Goal: Task Accomplishment & Management: Complete application form

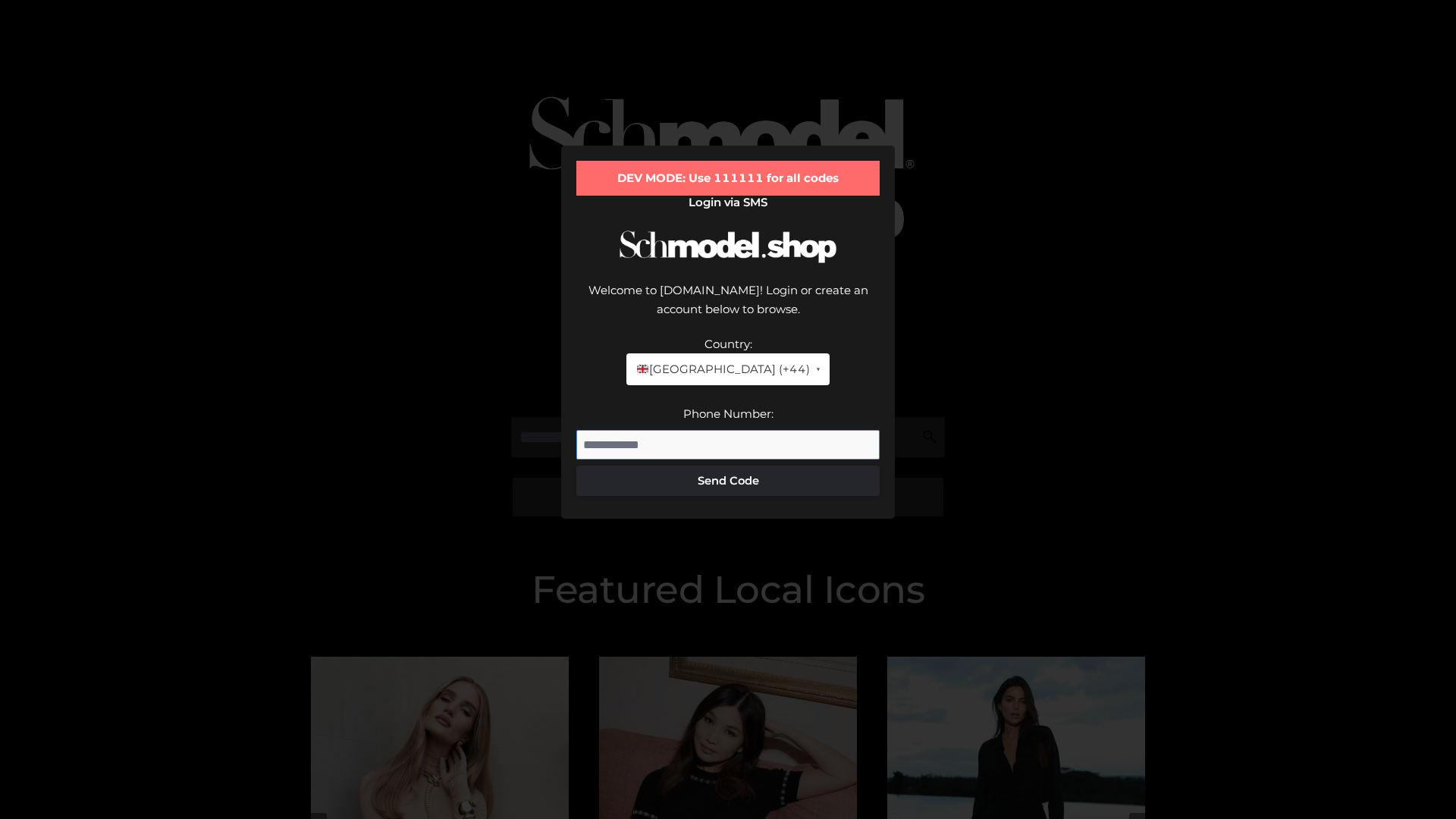
click at [728, 430] on input "Phone Number:" at bounding box center [728, 445] width 304 height 30
type input "**********"
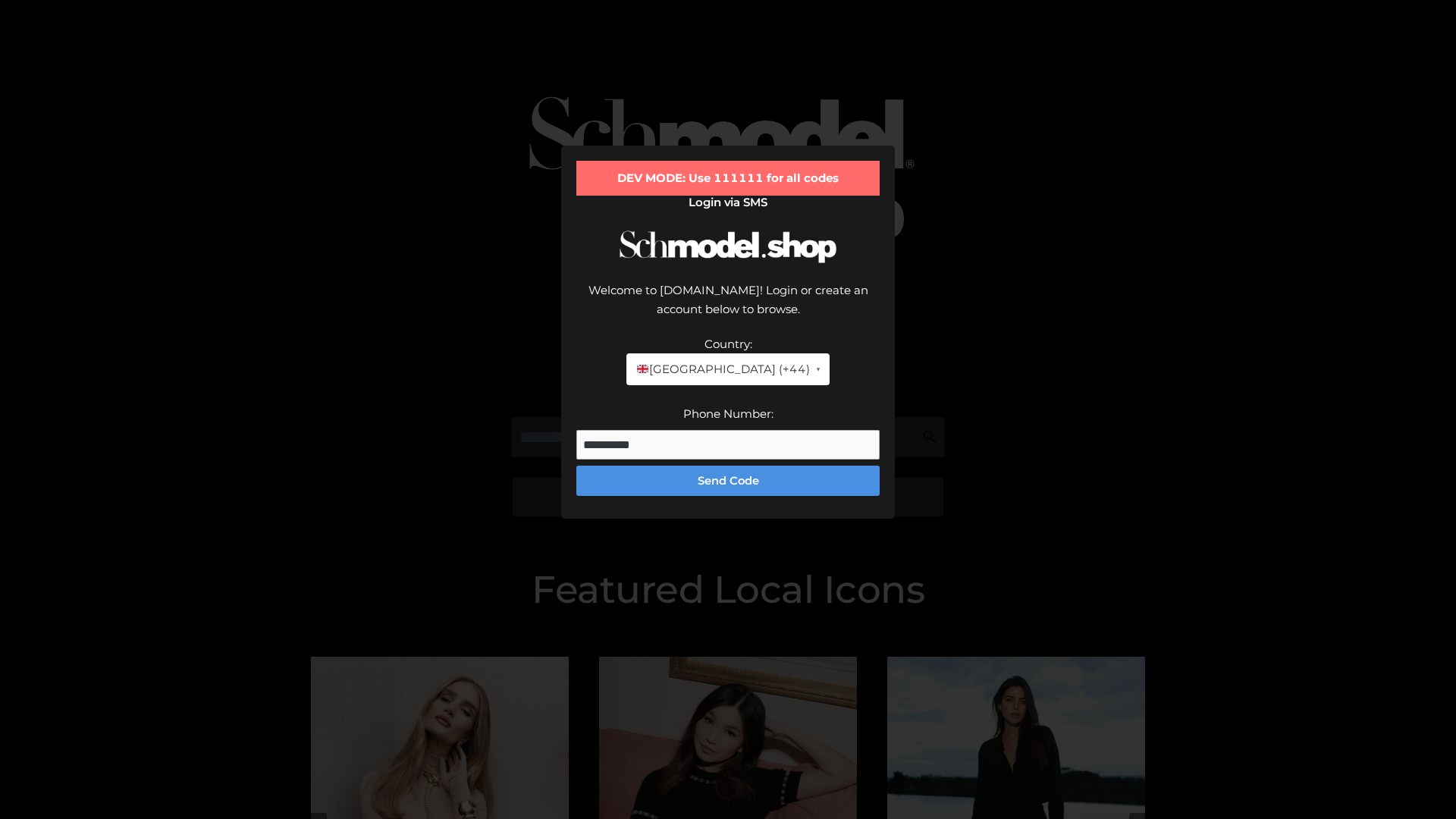
click at [728, 465] on button "Send Code" at bounding box center [728, 480] width 304 height 30
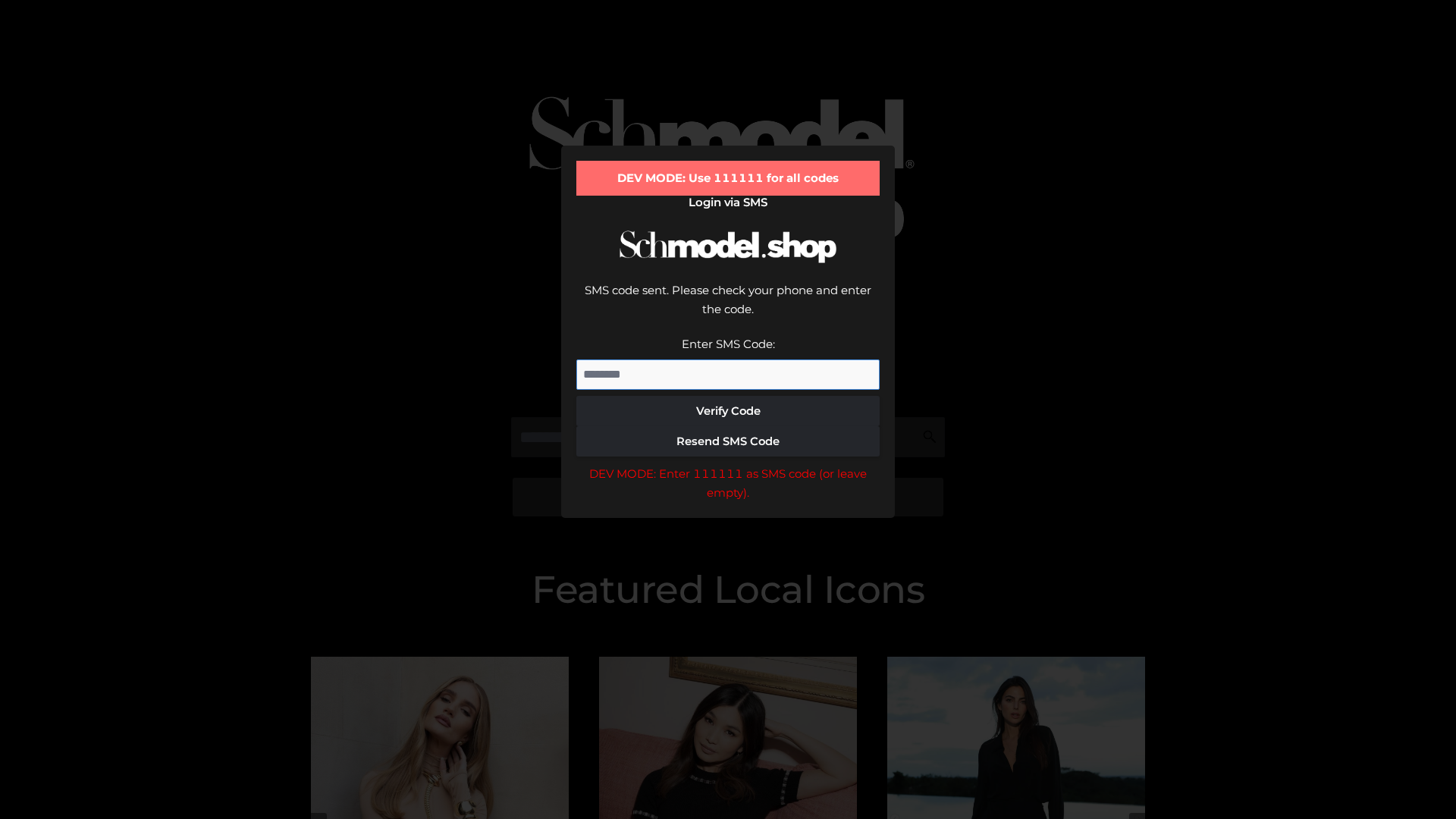
click at [728, 359] on input "Enter SMS Code:" at bounding box center [728, 374] width 304 height 30
type input "******"
click at [728, 396] on button "Verify Code" at bounding box center [728, 411] width 304 height 30
click at [728, 465] on div "DEV MODE: Enter 111111 as SMS code (or leave empty)." at bounding box center [728, 484] width 304 height 39
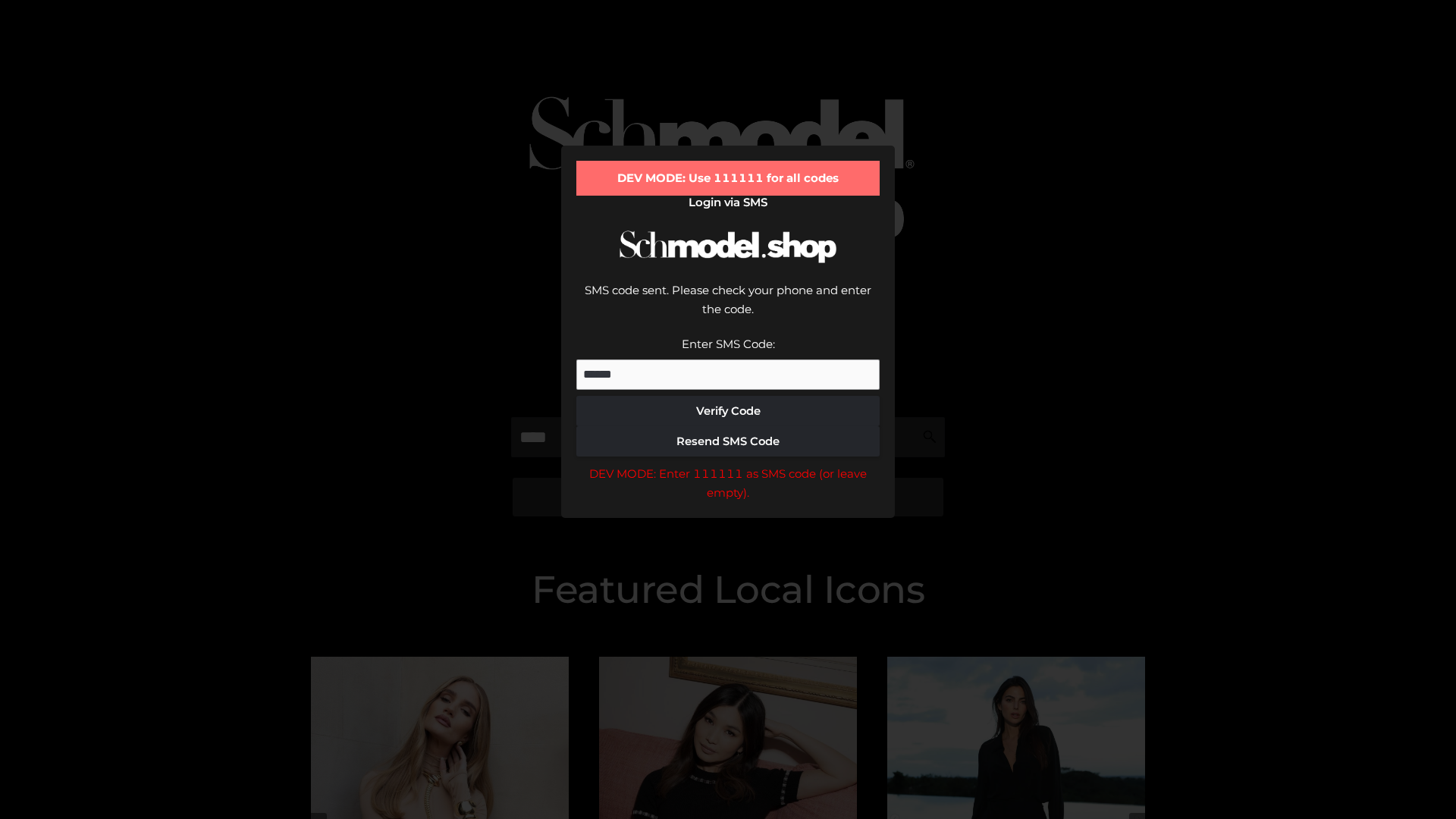
click at [728, 465] on div "DEV MODE: Enter 111111 as SMS code (or leave empty)." at bounding box center [728, 484] width 304 height 39
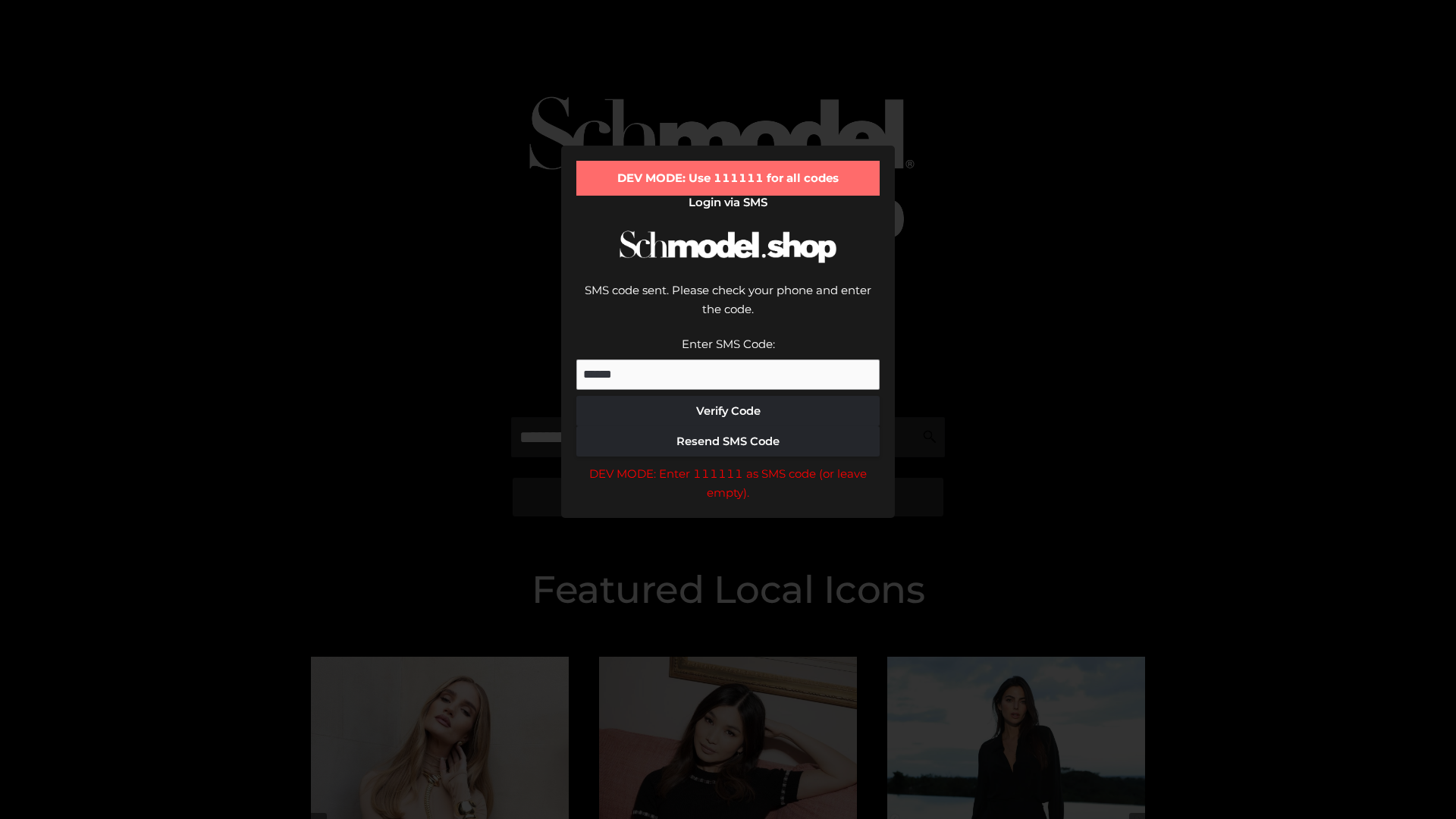
click at [728, 465] on div "DEV MODE: Enter 111111 as SMS code (or leave empty)." at bounding box center [728, 484] width 304 height 39
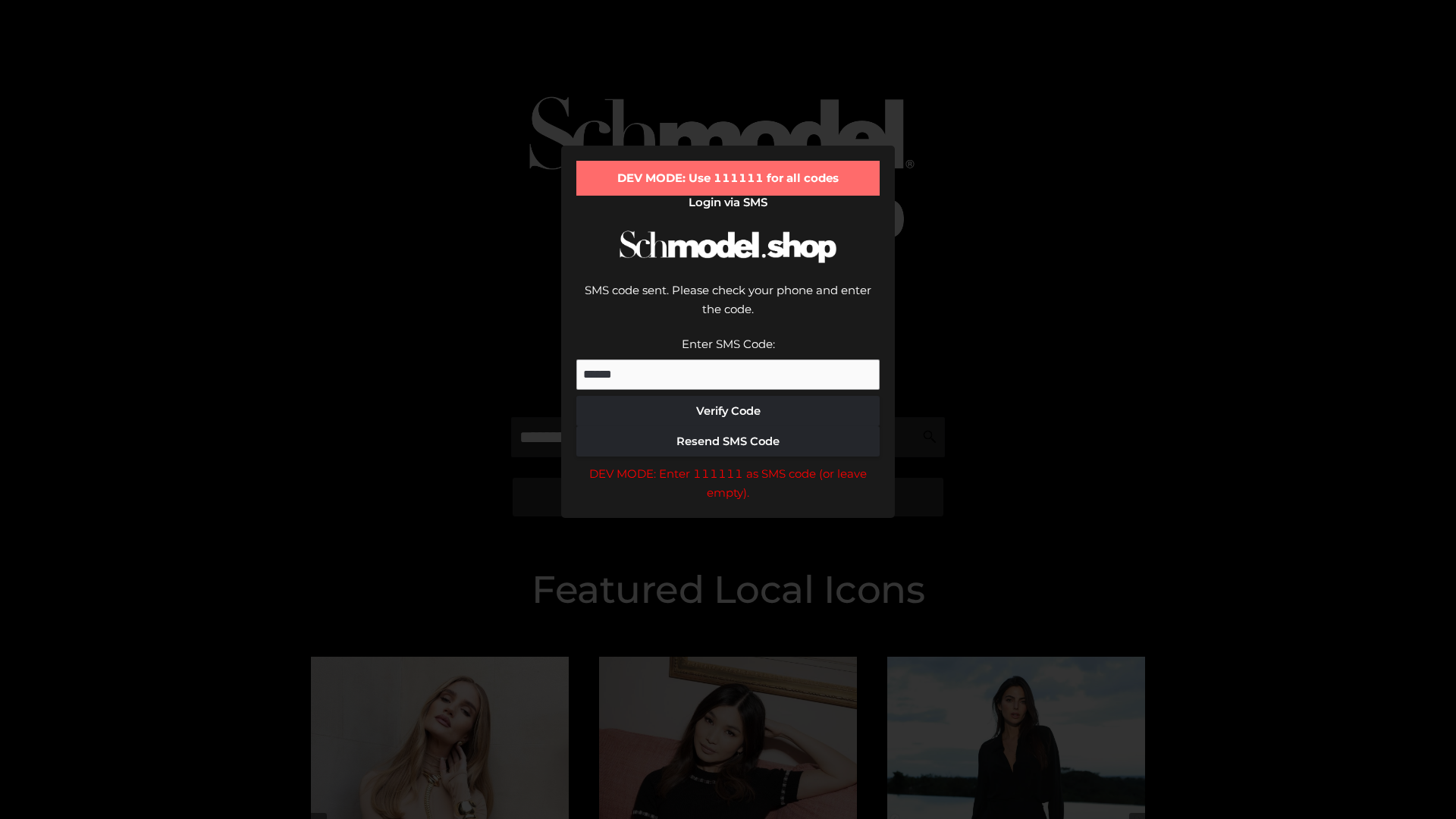
click at [728, 465] on div "DEV MODE: Enter 111111 as SMS code (or leave empty)." at bounding box center [728, 484] width 304 height 39
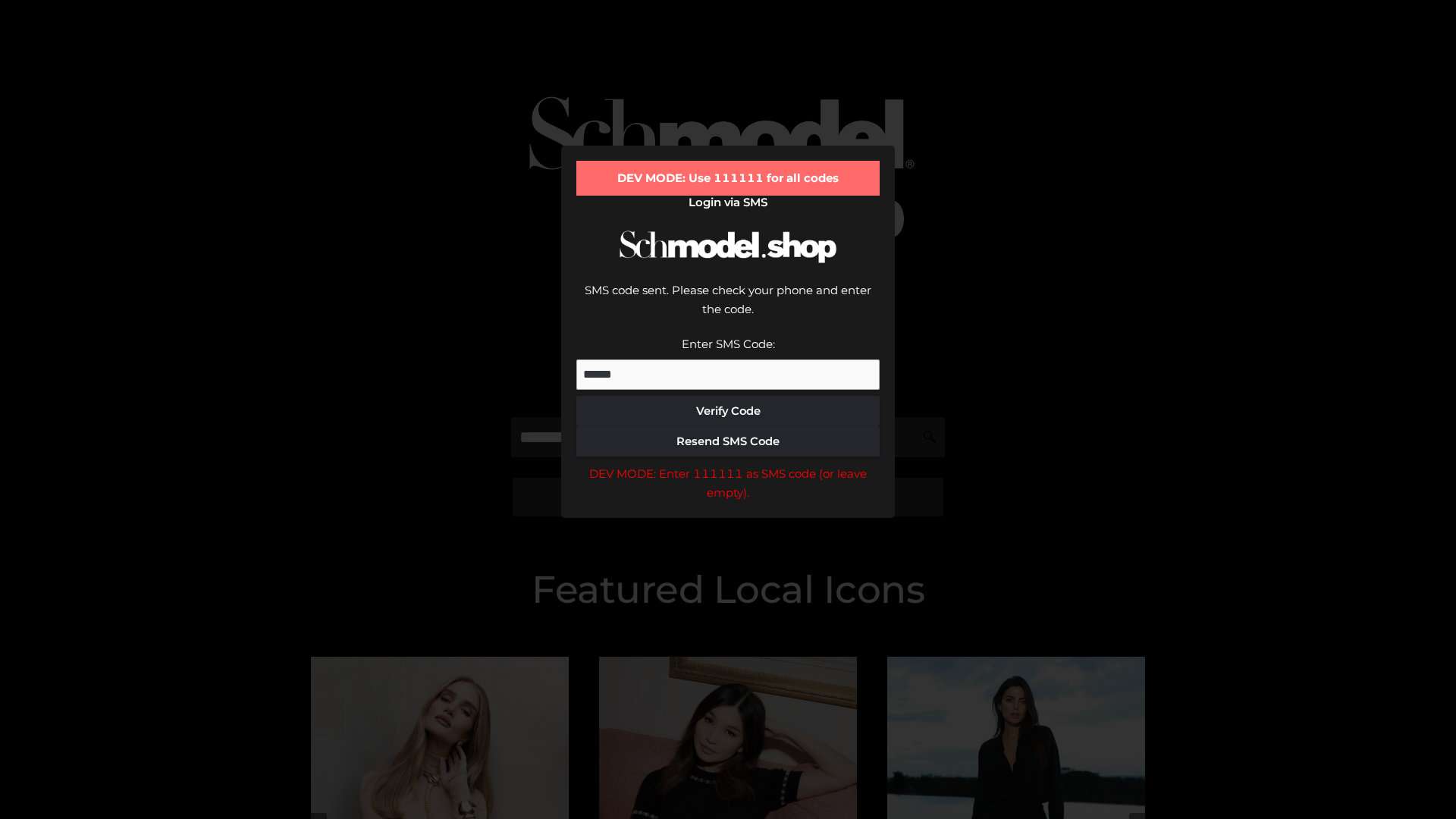
click at [728, 465] on div "DEV MODE: Enter 111111 as SMS code (or leave empty)." at bounding box center [728, 484] width 304 height 39
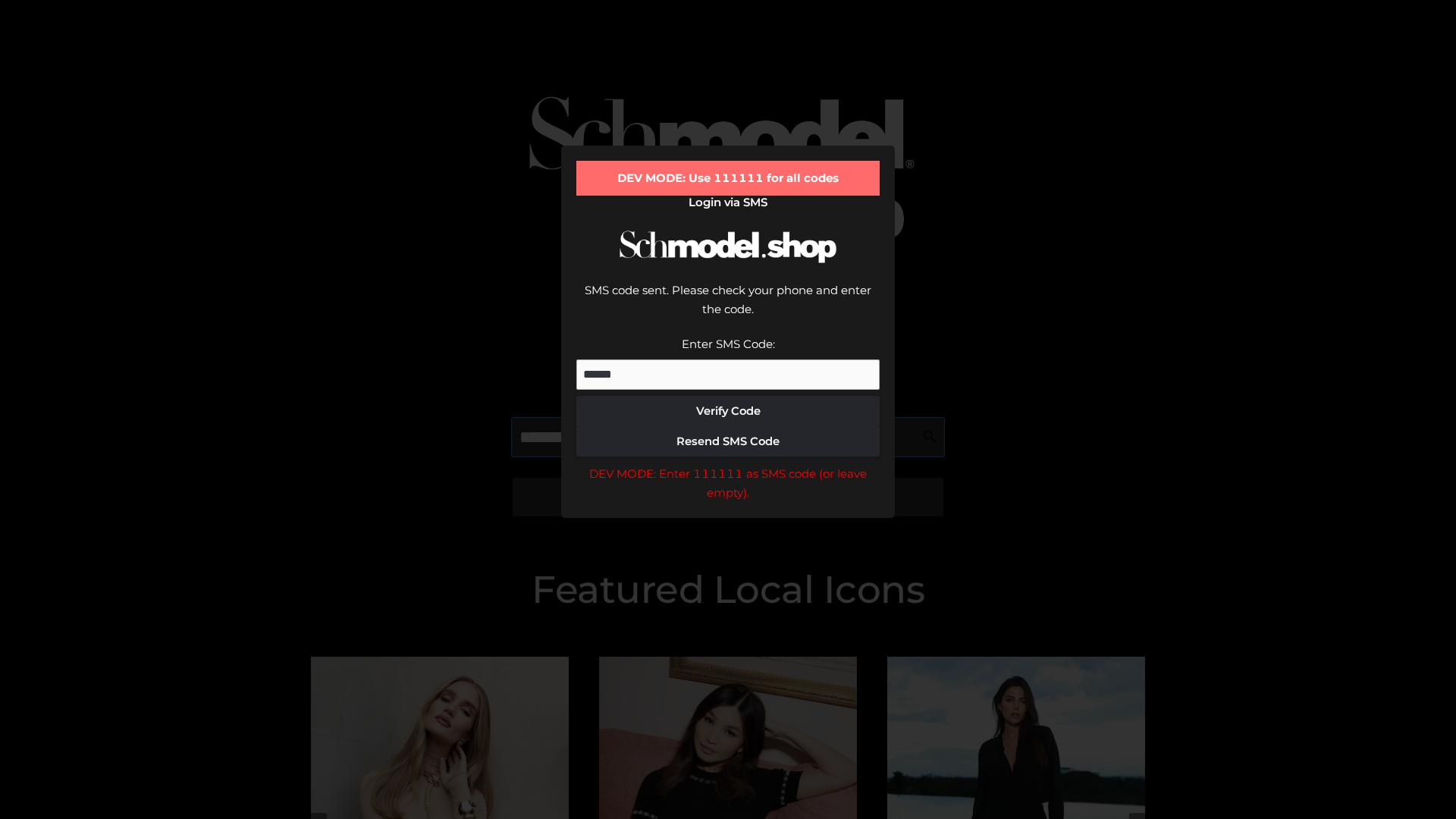
scroll to position [0, 1]
click at [728, 465] on div "DEV MODE: Enter 111111 as SMS code (or leave empty)." at bounding box center [728, 484] width 304 height 39
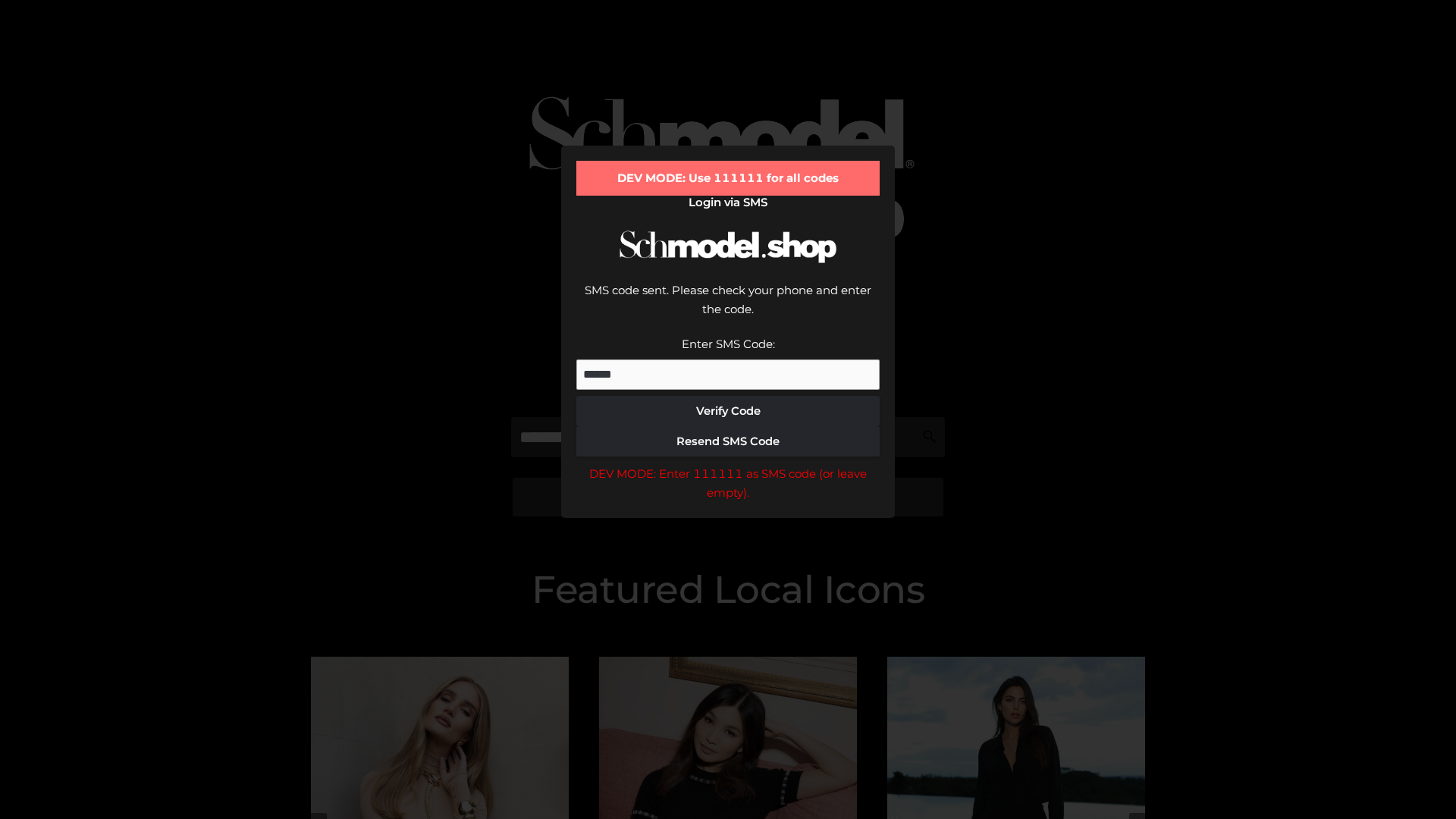
click at [728, 465] on div "DEV MODE: Enter 111111 as SMS code (or leave empty)." at bounding box center [728, 484] width 304 height 39
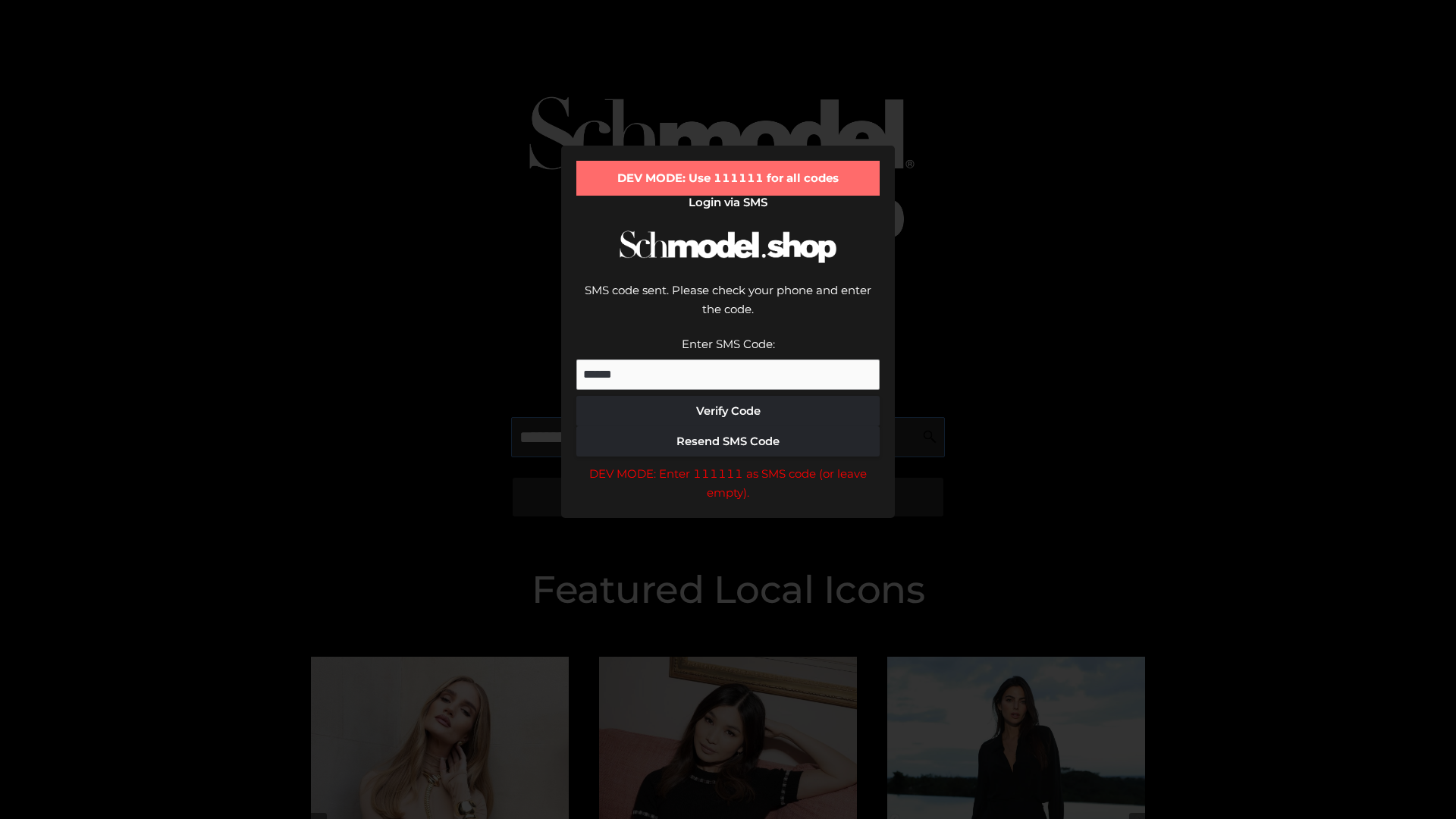
scroll to position [0, 92]
click at [728, 465] on div "DEV MODE: Enter 111111 as SMS code (or leave empty)." at bounding box center [728, 484] width 304 height 39
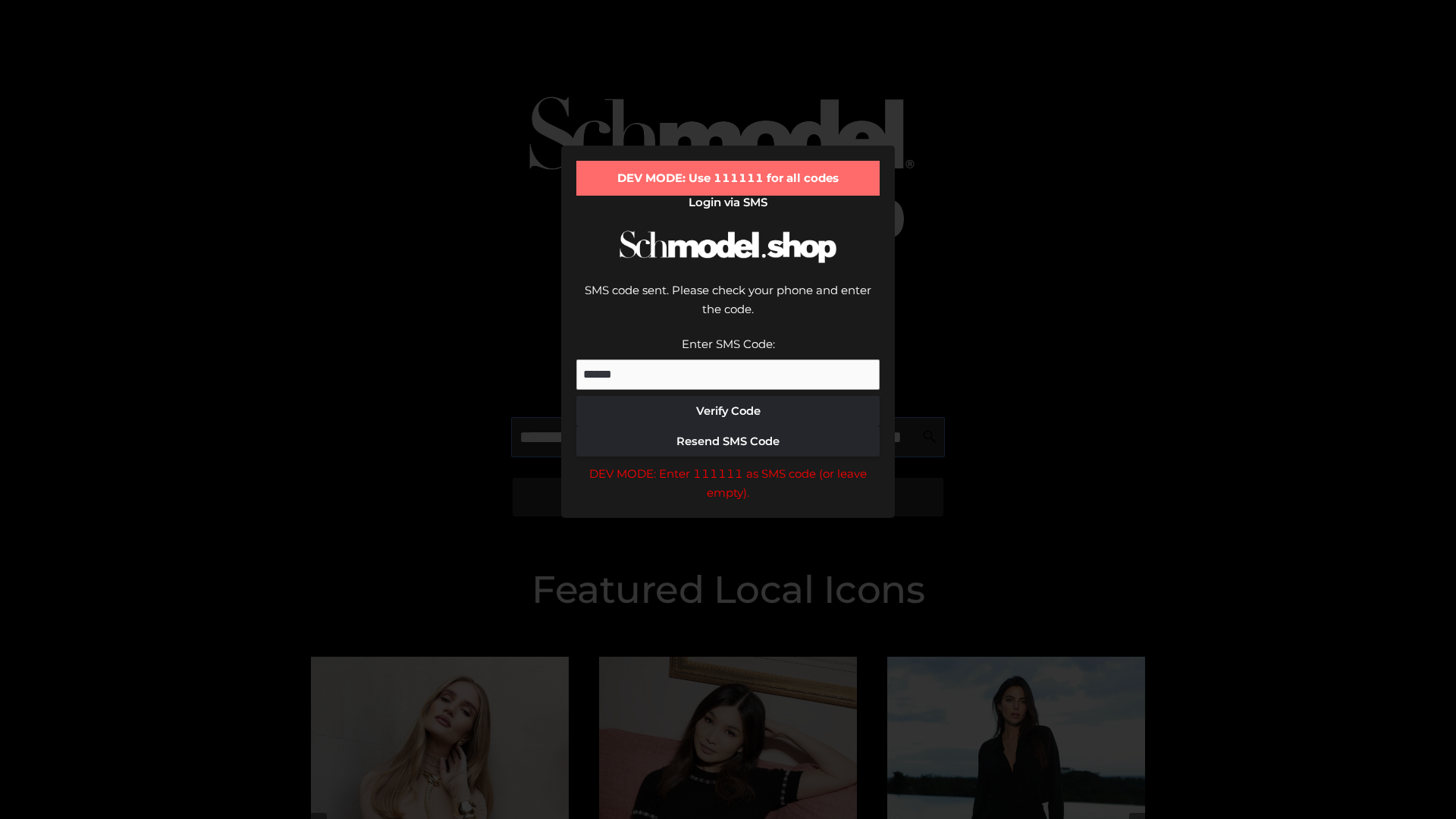
type input "**********"
